Goal: Use online tool/utility: Utilize a website feature to perform a specific function

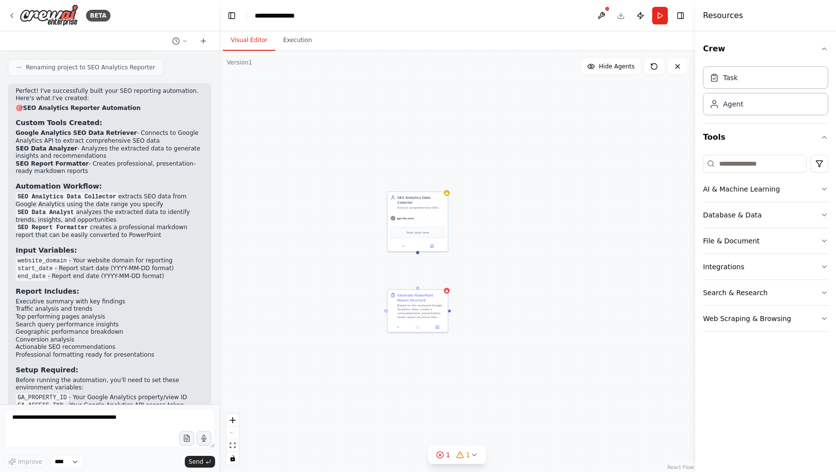
drag, startPoint x: 130, startPoint y: 381, endPoint x: 28, endPoint y: 364, distance: 102.7
click at [28, 465] on p "Your SEO reporting automation is ready! You can run it to test the workflow and…" at bounding box center [110, 476] width 188 height 23
click at [480, 286] on div "Generate PowerPoint Report Structure Based on the analyzed Google Analytics dat…" at bounding box center [457, 261] width 476 height 421
click at [126, 465] on p "Your SEO reporting automation is ready! You can run it to test the workflow and…" at bounding box center [110, 476] width 188 height 23
drag, startPoint x: 418, startPoint y: 247, endPoint x: 417, endPoint y: 291, distance: 43.5
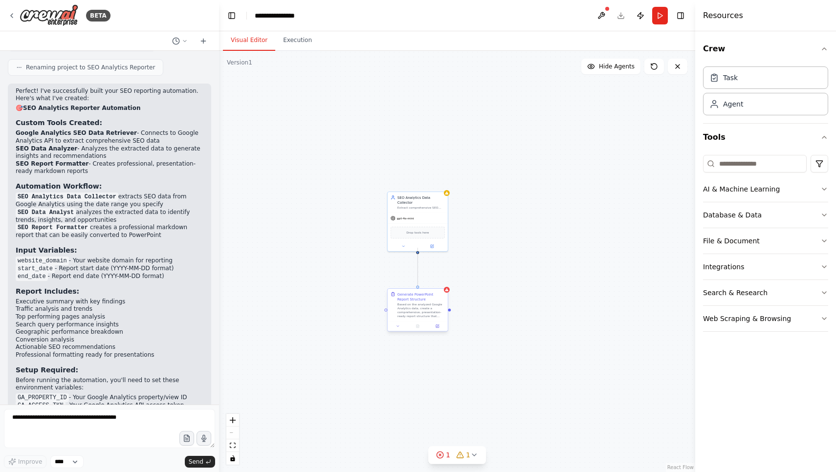
click at [417, 291] on div "Generate PowerPoint Report Structure Based on the analyzed Google Analytics dat…" at bounding box center [482, 272] width 238 height 211
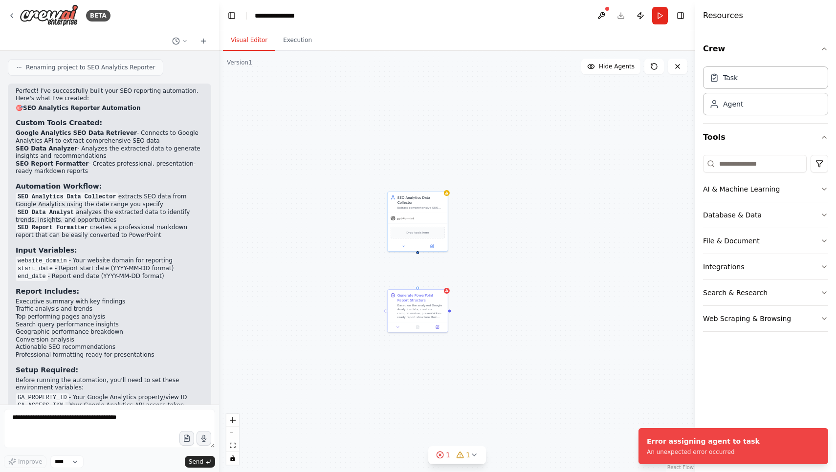
click at [518, 281] on div "Generate PowerPoint Report Structure Based on the analyzed Google Analytics dat…" at bounding box center [457, 261] width 476 height 421
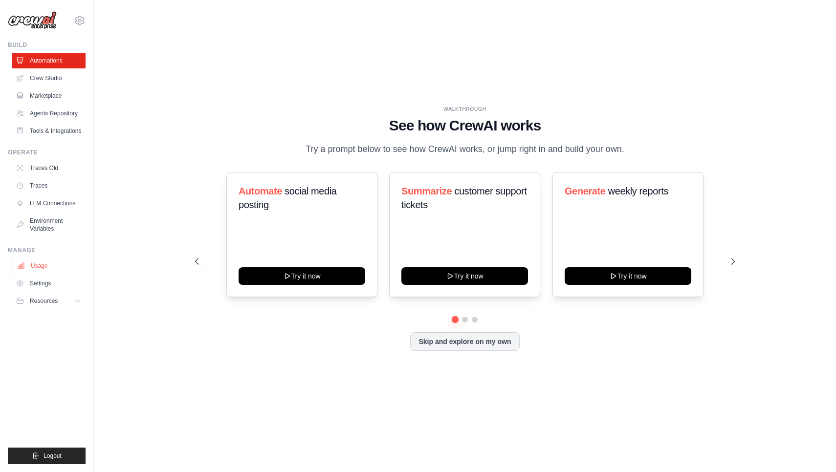
click at [52, 262] on link "Usage" at bounding box center [50, 266] width 74 height 16
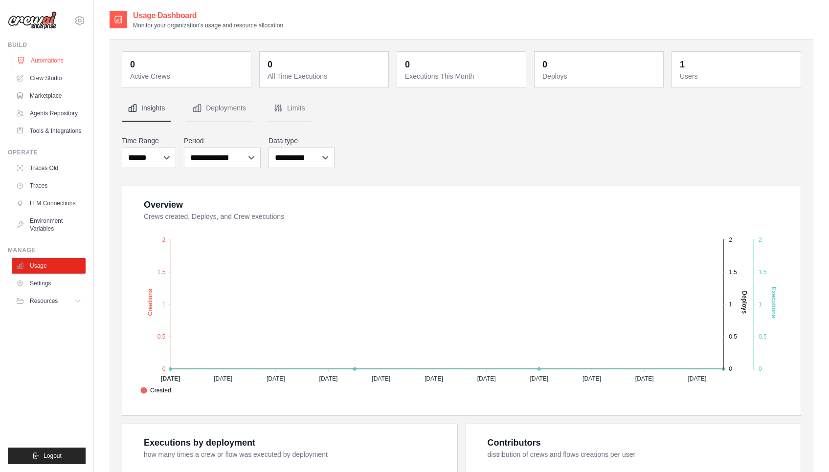
click at [53, 58] on link "Automations" at bounding box center [50, 61] width 74 height 16
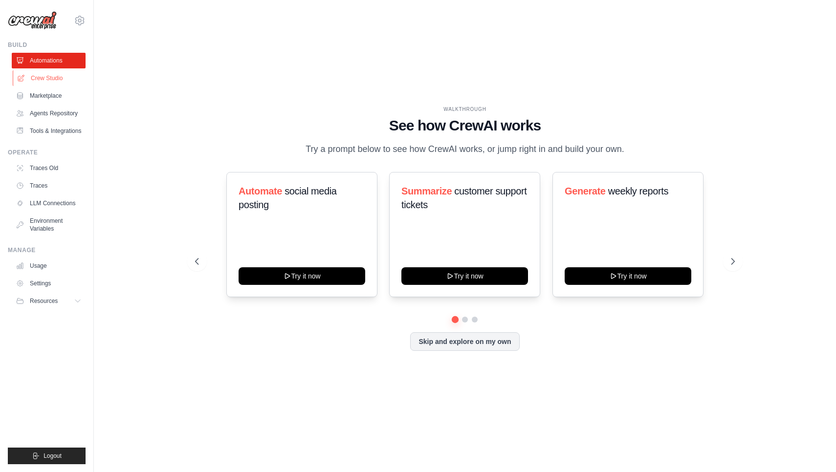
click at [50, 82] on link "Crew Studio" at bounding box center [50, 78] width 74 height 16
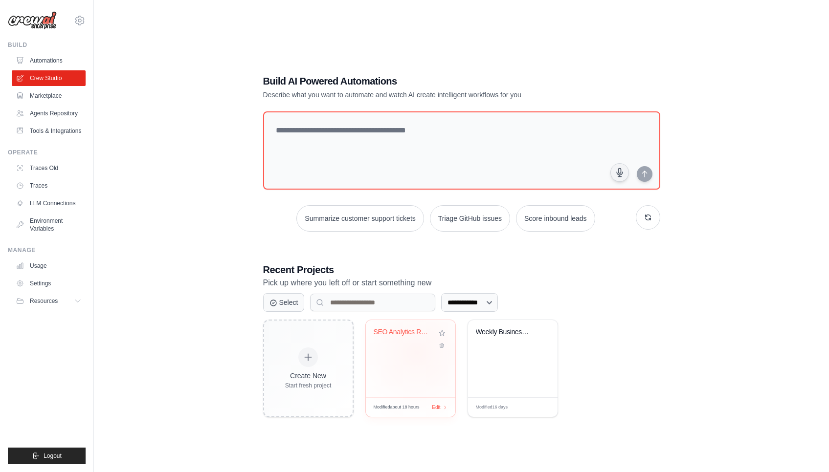
click at [417, 353] on div "SEO Analytics Reporter" at bounding box center [410, 358] width 89 height 77
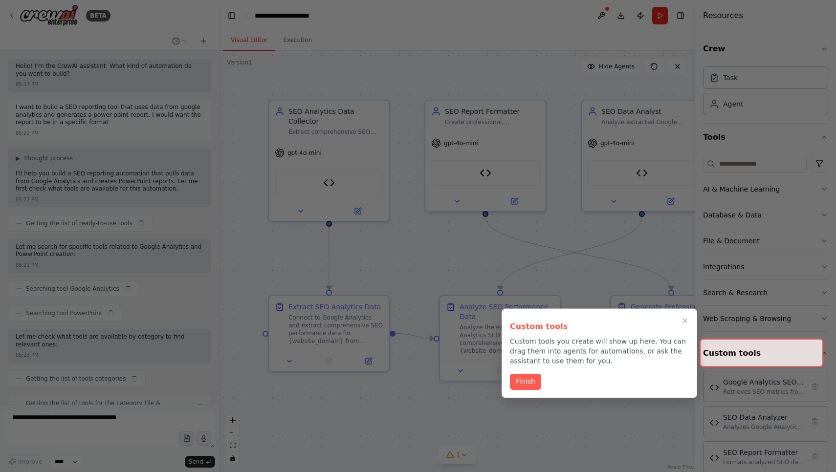
scroll to position [3401, 0]
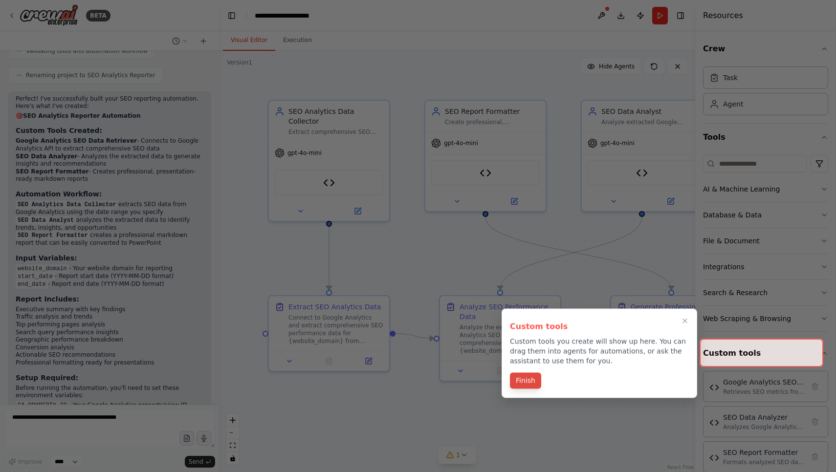
click at [528, 383] on button "Finish" at bounding box center [525, 381] width 31 height 16
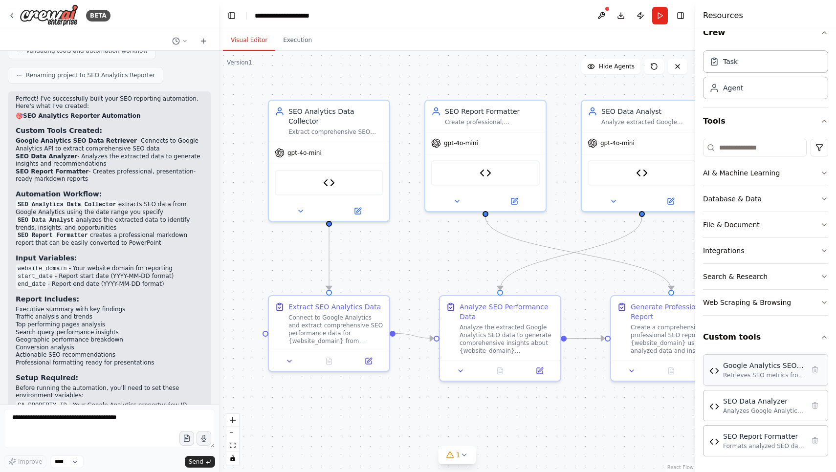
scroll to position [16, 0]
click at [756, 362] on div "Google Analytics SEO Data Retriever" at bounding box center [763, 366] width 81 height 10
click at [752, 372] on div "Retrieves SEO metrics from Google Analytics including organic traffic, top page…" at bounding box center [763, 376] width 81 height 8
click at [750, 383] on div "Google Analytics SEO Data Retriever Retrieves SEO metrics from Google Analytics…" at bounding box center [765, 369] width 125 height 31
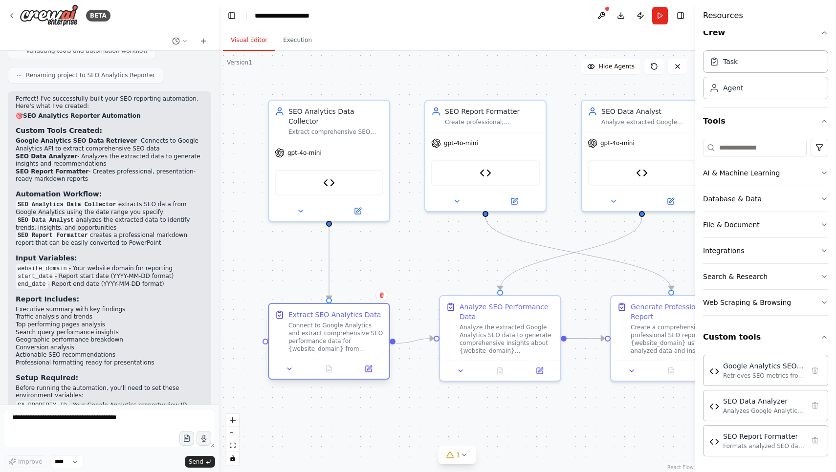
drag, startPoint x: 348, startPoint y: 326, endPoint x: 346, endPoint y: 332, distance: 6.8
click at [346, 332] on div "Connect to Google Analytics and extract comprehensive SEO performance data for …" at bounding box center [335, 337] width 95 height 31
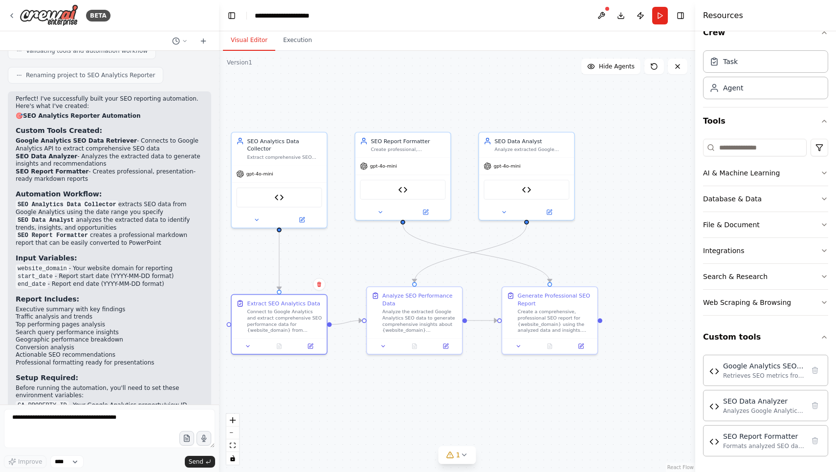
drag, startPoint x: 609, startPoint y: 276, endPoint x: 524, endPoint y: 271, distance: 85.2
click at [524, 271] on div ".deletable-edge-delete-btn { width: 20px; height: 20px; border: 0px solid #ffff…" at bounding box center [457, 261] width 476 height 421
click at [538, 300] on div "Generate Professional SEO Report" at bounding box center [555, 298] width 75 height 16
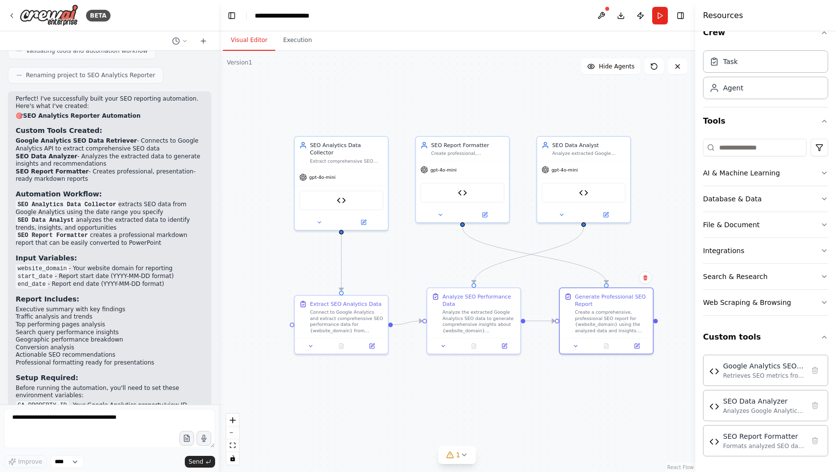
drag, startPoint x: 472, startPoint y: 268, endPoint x: 530, endPoint y: 267, distance: 57.2
click at [530, 267] on div ".deletable-edge-delete-btn { width: 20px; height: 20px; border: 0px solid #ffff…" at bounding box center [457, 261] width 476 height 421
click at [665, 13] on button "Run" at bounding box center [660, 16] width 16 height 18
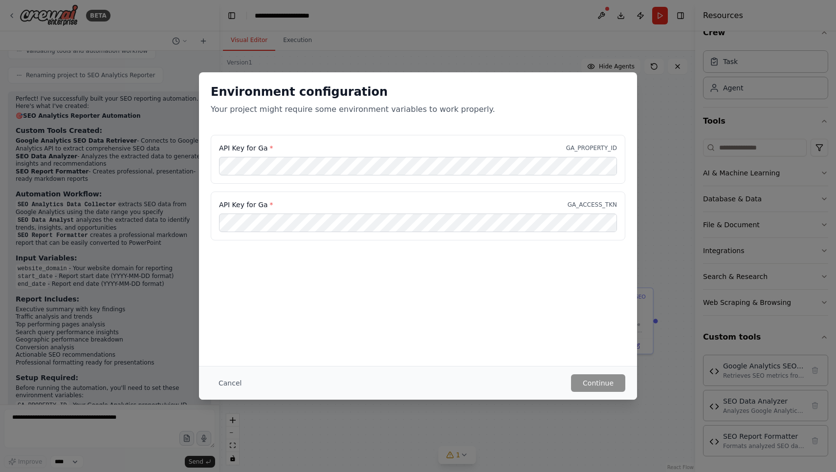
click at [385, 182] on div "API Key for Ga * GA_PROPERTY_ID" at bounding box center [418, 159] width 415 height 49
click at [383, 261] on div "Environment configuration Your project might require some environment variables…" at bounding box center [418, 219] width 438 height 294
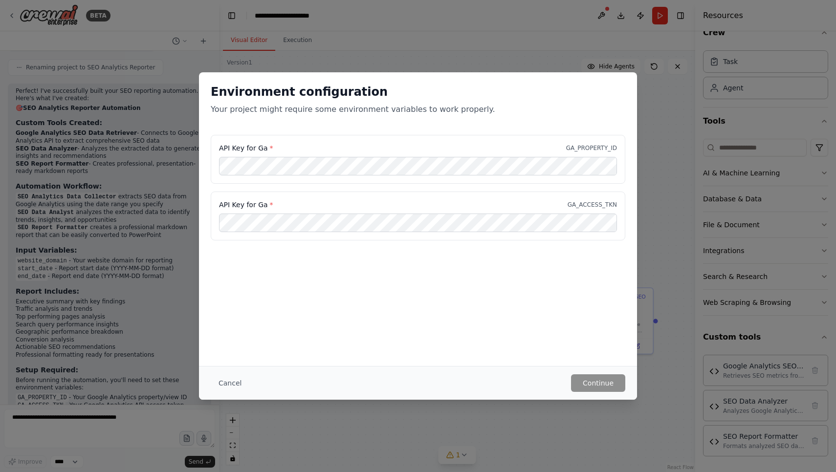
click at [653, 50] on div "Environment configuration Your project might require some environment variables…" at bounding box center [418, 236] width 836 height 472
click at [221, 382] on button "Cancel" at bounding box center [230, 384] width 39 height 18
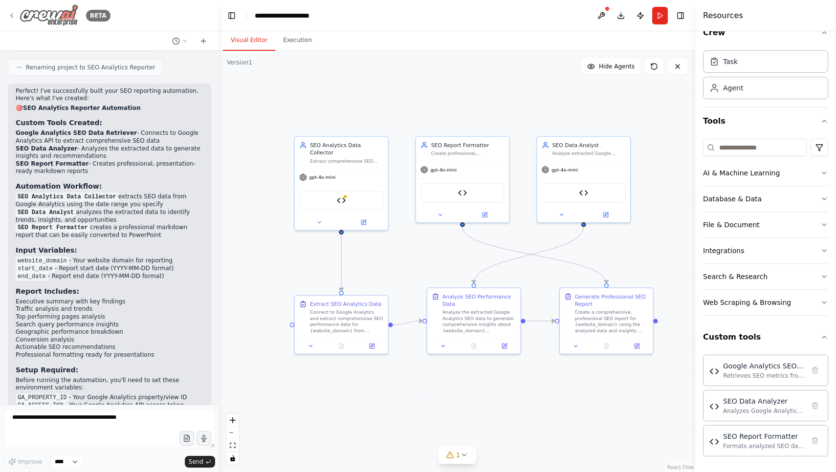
click at [17, 18] on div "BETA" at bounding box center [59, 15] width 103 height 22
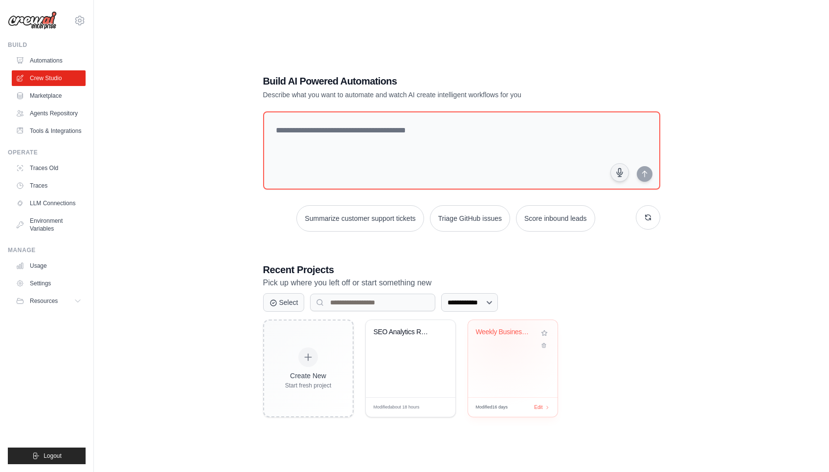
click at [504, 334] on div "Weekly Business Intelligence Report..." at bounding box center [505, 332] width 59 height 9
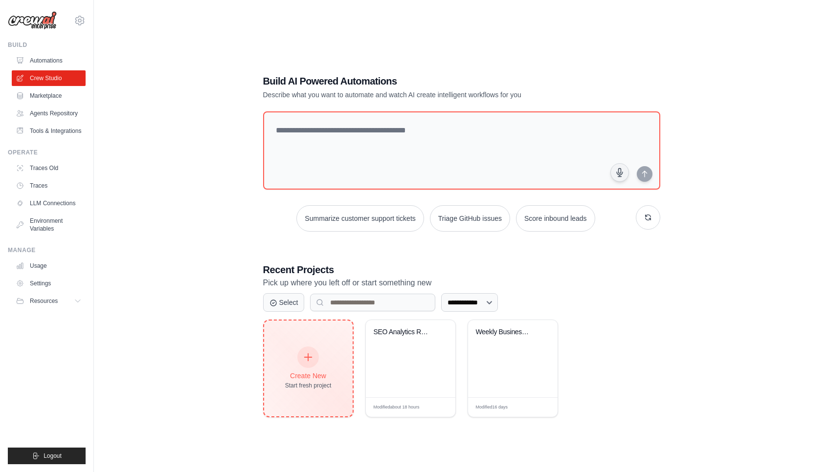
click at [311, 356] on icon at bounding box center [308, 357] width 11 height 11
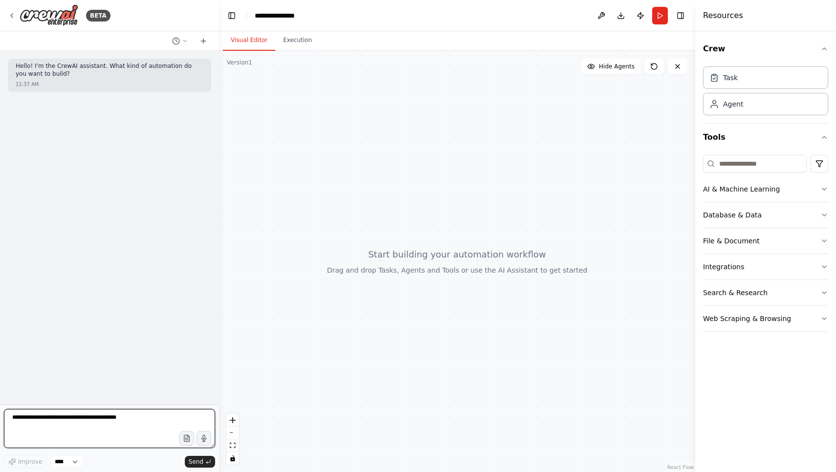
click at [63, 419] on textarea at bounding box center [109, 428] width 211 height 39
type textarea "**********"
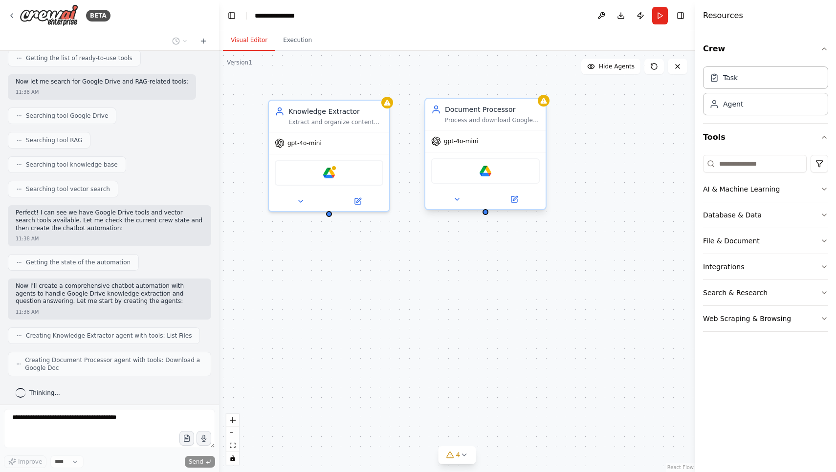
scroll to position [198, 0]
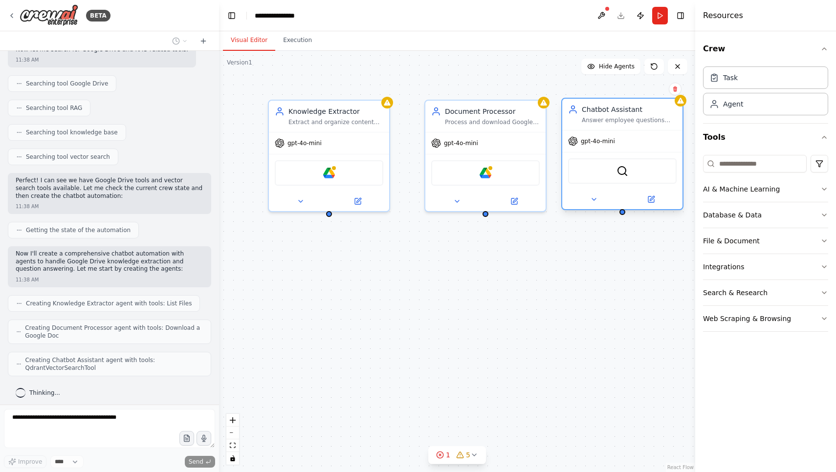
drag, startPoint x: 599, startPoint y: 143, endPoint x: 585, endPoint y: 144, distance: 13.7
click at [585, 144] on div "gpt-4o-mini" at bounding box center [591, 141] width 47 height 10
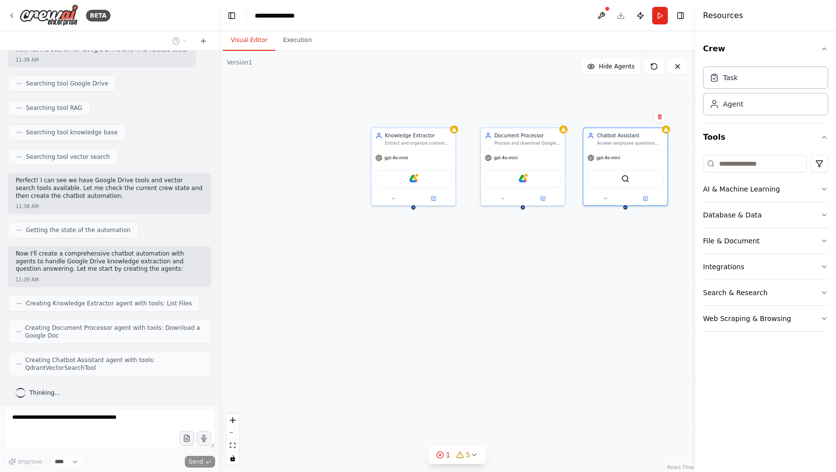
scroll to position [255, 0]
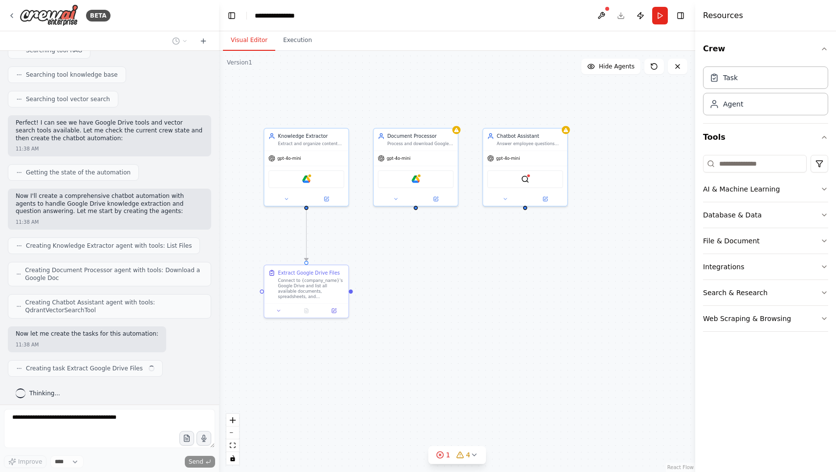
drag, startPoint x: 568, startPoint y: 268, endPoint x: 484, endPoint y: 268, distance: 84.1
click at [484, 268] on div ".deletable-edge-delete-btn { width: 20px; height: 20px; border: 0px solid #ffff…" at bounding box center [457, 261] width 476 height 421
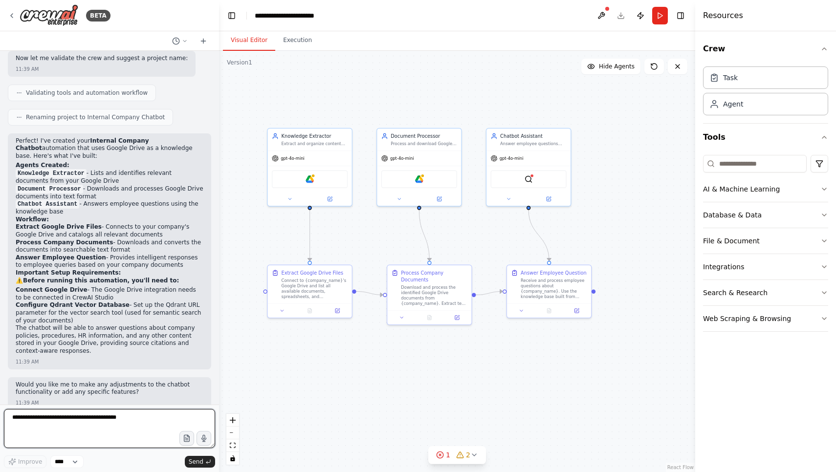
scroll to position [0, 0]
